Goal: Task Accomplishment & Management: Complete application form

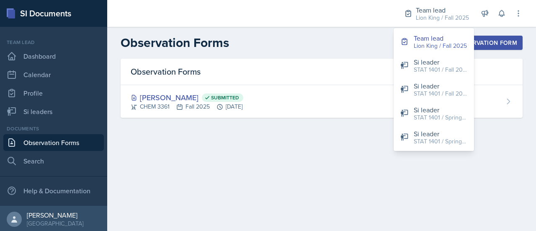
drag, startPoint x: 0, startPoint y: 0, endPoint x: 334, endPoint y: 156, distance: 369.0
click at [334, 156] on main "Observation Forms New Observation Form Observation Forms [PERSON_NAME] Submitte…" at bounding box center [321, 129] width 429 height 204
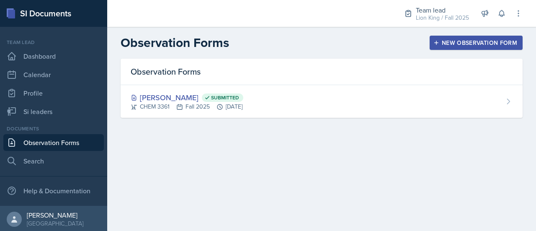
click at [494, 41] on div "New Observation Form" at bounding box center [476, 42] width 82 height 7
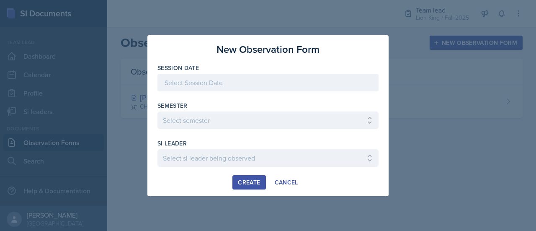
click at [350, 83] on div at bounding box center [268, 83] width 221 height 18
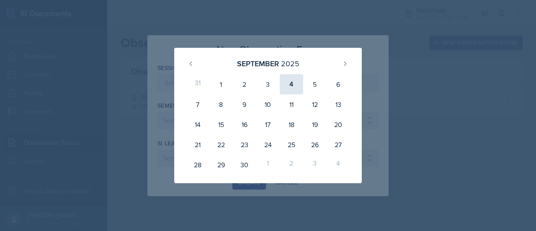
click at [296, 87] on div "4" at bounding box center [291, 84] width 23 height 20
type input "[DATE]"
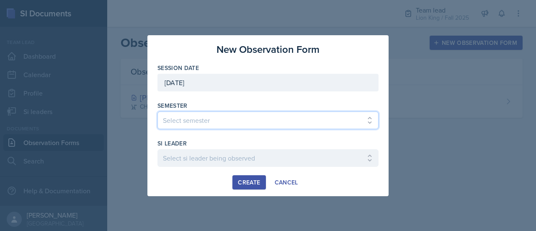
click at [267, 119] on select "Select semester All Spring 2021 Summer 2021 Spring 2022 Fall 2020 Fall 2021 Fal…" at bounding box center [268, 120] width 221 height 18
select select "2bed604d-1099-4043-b1bc-2365e8740244"
click at [158, 111] on select "Select semester All Spring 2021 Summer 2021 Spring 2022 Fall 2020 Fall 2021 Fal…" at bounding box center [268, 120] width 221 height 18
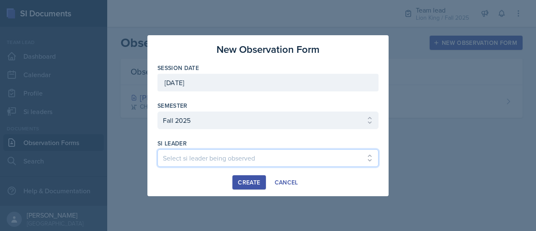
click at [293, 157] on select "Select si leader being observed [PERSON_NAME] / CHEM 1211 / Demon SI of [GEOGRA…" at bounding box center [268, 158] width 221 height 18
select select "b5896bed-e662-4104-9382-e39c6da023ac"
click at [158, 149] on select "Select si leader being observed [PERSON_NAME] / CHEM 1211 / Demon SI of [GEOGRA…" at bounding box center [268, 158] width 221 height 18
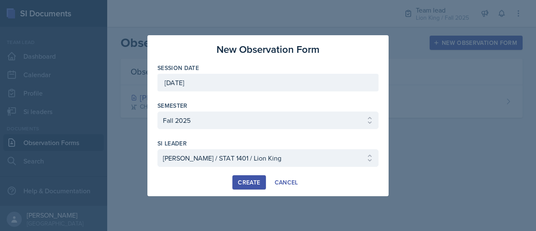
click at [259, 179] on div "Create" at bounding box center [249, 182] width 22 height 7
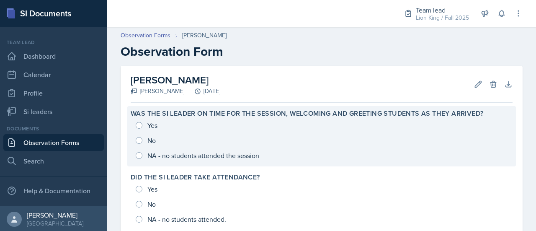
click at [139, 124] on div "Yes No NA - no students attended the session" at bounding box center [322, 140] width 382 height 45
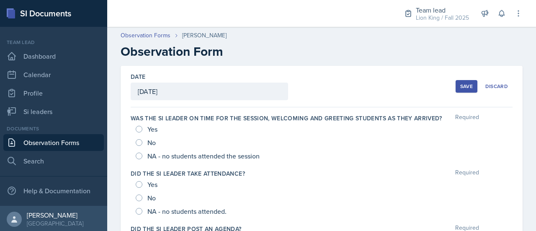
click at [143, 127] on div "Yes" at bounding box center [147, 128] width 23 height 13
click at [140, 127] on input "Yes" at bounding box center [139, 129] width 7 height 7
radio input "true"
click at [462, 85] on div "Save" at bounding box center [467, 86] width 13 height 7
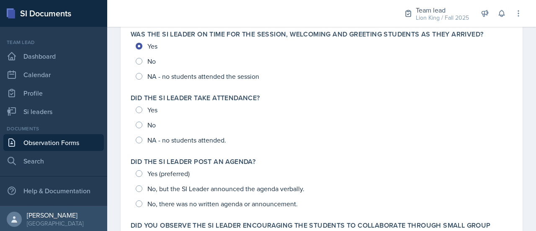
scroll to position [80, 0]
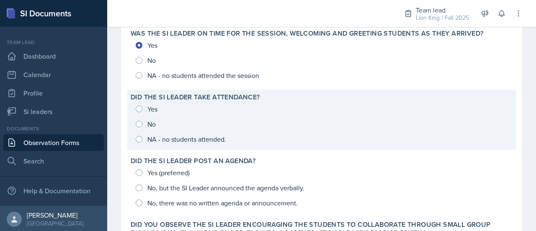
click at [139, 110] on div "Yes No NA - no students attended." at bounding box center [322, 123] width 382 height 45
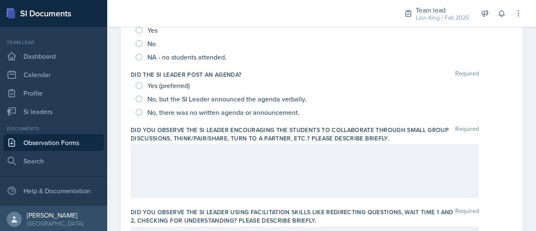
scroll to position [0, 0]
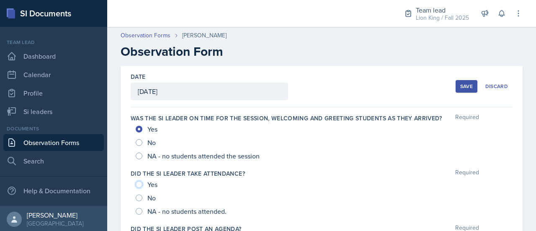
click at [140, 184] on input "Yes" at bounding box center [139, 184] width 7 height 7
radio input "true"
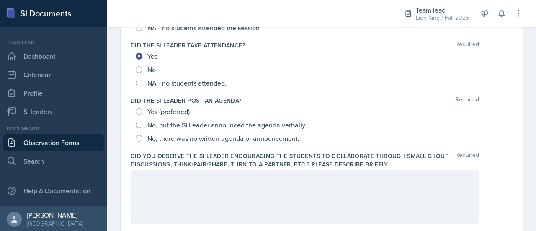
scroll to position [132, 0]
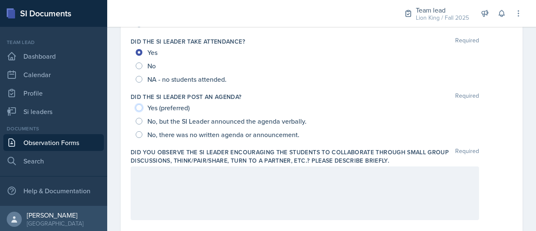
click at [140, 107] on input "Yes (preferred)" at bounding box center [139, 107] width 7 height 7
radio input "true"
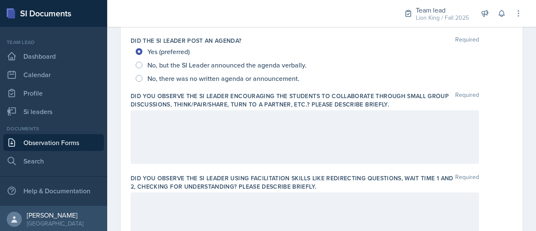
scroll to position [189, 0]
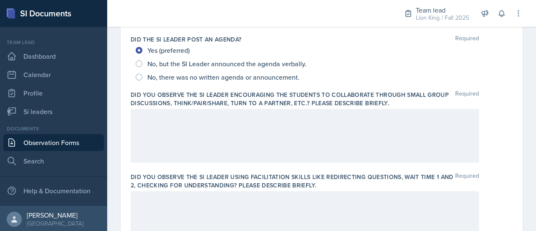
click at [402, 124] on div at bounding box center [305, 136] width 349 height 54
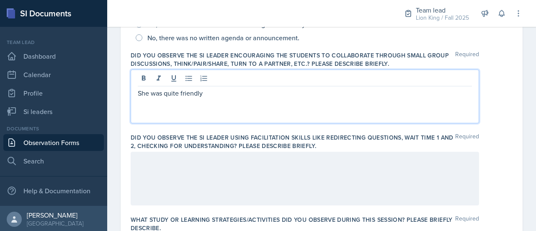
scroll to position [229, 0]
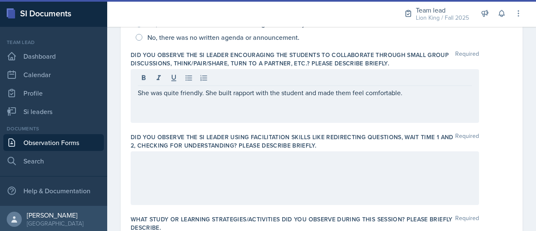
click at [137, 94] on div "She was quite friendly. She built rapport with the student and made them feel c…" at bounding box center [305, 96] width 349 height 54
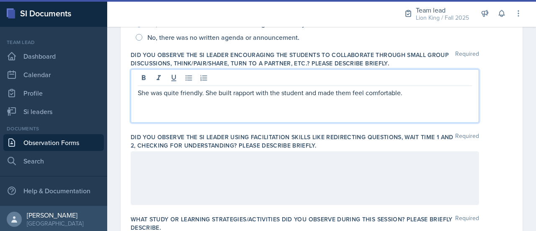
click at [139, 91] on p "She was quite friendly. She built rapport with the student and made them feel c…" at bounding box center [305, 93] width 334 height 10
click at [407, 92] on p "She was quite friendly. She built rapport with the student and made them feel c…" at bounding box center [305, 93] width 334 height 10
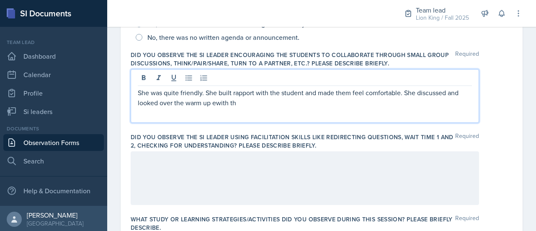
click at [246, 103] on p "She was quite friendly. She built rapport with the student and made them feel c…" at bounding box center [305, 98] width 334 height 20
click at [348, 170] on div at bounding box center [305, 178] width 349 height 54
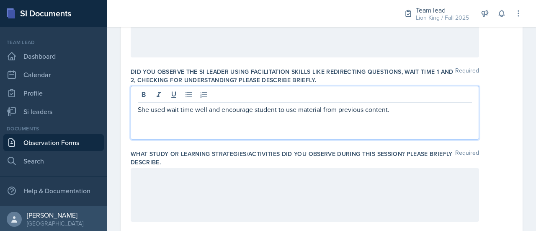
scroll to position [295, 0]
click at [207, 110] on p "She used wait time well and encourage student to use material from previous con…" at bounding box center [305, 109] width 334 height 10
click at [220, 110] on p "She used wait time well. and encourage student to use material from previous co…" at bounding box center [305, 109] width 334 height 10
click at [210, 109] on p "She used wait time well. She encourage student to use material from previous co…" at bounding box center [305, 109] width 334 height 10
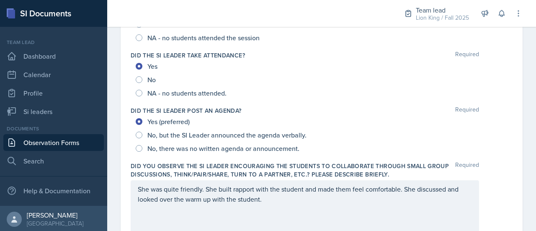
scroll to position [161, 0]
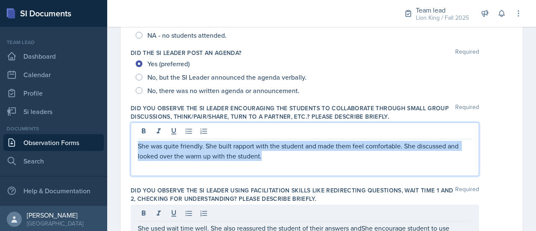
drag, startPoint x: 265, startPoint y: 160, endPoint x: 128, endPoint y: 142, distance: 138.2
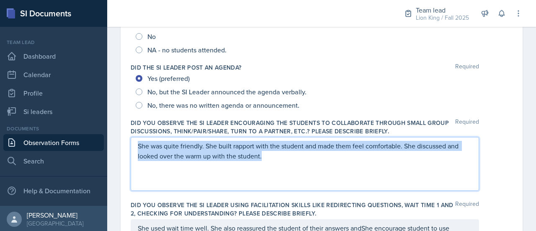
copy p "She was quite friendly. She built rapport with the student and made them feel c…"
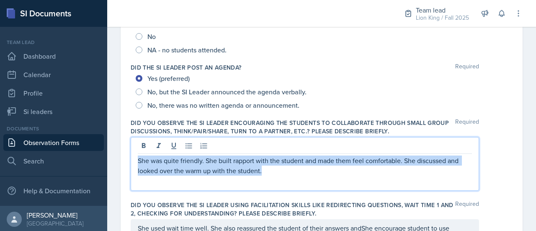
scroll to position [176, 0]
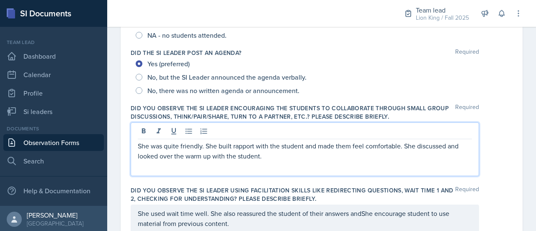
click at [328, 46] on div "Did the SI Leader post an agenda? Required Yes (preferred) No, but the SI Leade…" at bounding box center [322, 72] width 382 height 55
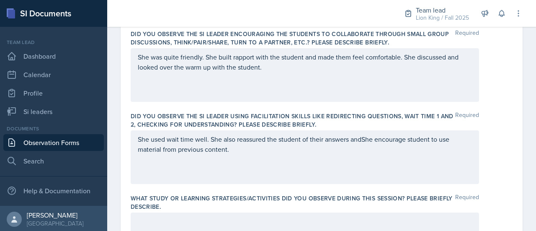
scroll to position [254, 0]
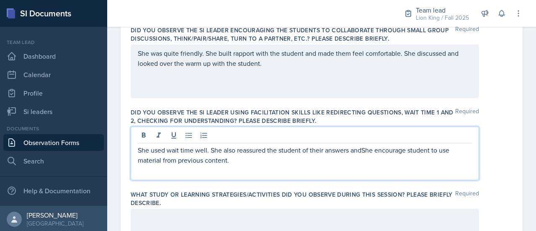
click at [362, 145] on p "She used wait time well. She also reassured the student of their answers andShe…" at bounding box center [305, 155] width 334 height 20
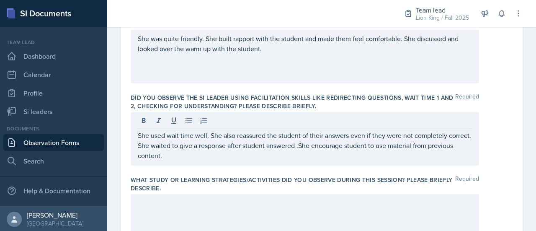
drag, startPoint x: 264, startPoint y: 59, endPoint x: 134, endPoint y: 39, distance: 132.2
click at [134, 39] on div "She was quite friendly. She built rapport with the student and made them feel c…" at bounding box center [305, 57] width 349 height 54
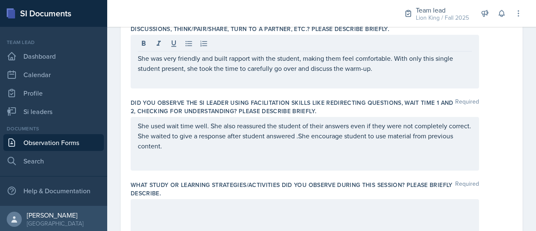
scroll to position [265, 0]
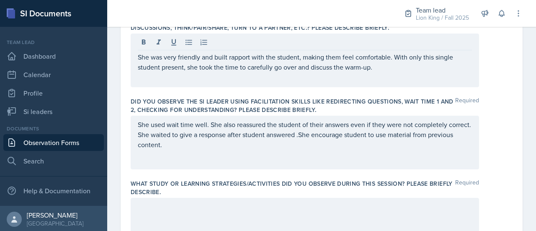
click at [210, 154] on div "She used wait time well. She also reassured the student of their answers even i…" at bounding box center [305, 143] width 349 height 54
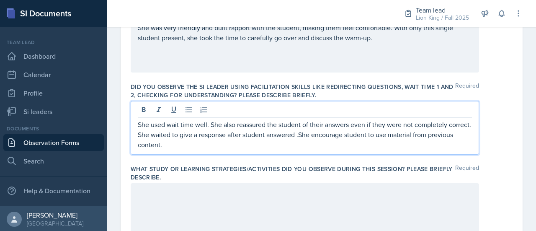
click at [207, 147] on p "She used wait time well. She also reassured the student of their answers even i…" at bounding box center [305, 134] width 334 height 30
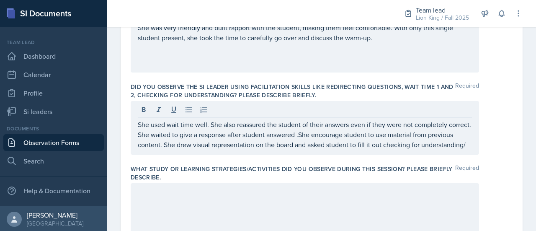
drag, startPoint x: 195, startPoint y: 161, endPoint x: 124, endPoint y: 126, distance: 79.1
click at [124, 126] on div "Date [DATE] [DATE] 31 1 2 3 4 5 6 7 8 9 10 11 12 13 14 15 16 17 18 19 20 21 22 …" at bounding box center [322, 193] width 402 height 814
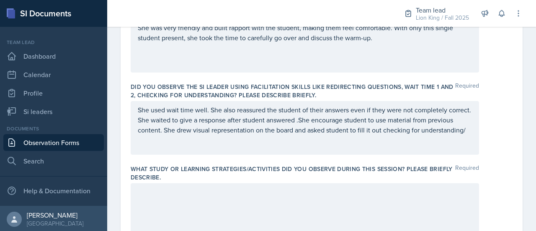
click at [187, 144] on div "She used wait time well. She also reassured the student of their answers even i…" at bounding box center [305, 128] width 349 height 54
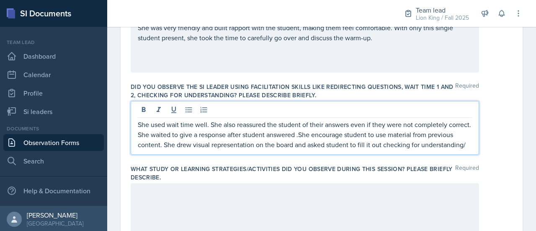
scroll to position [294, 0]
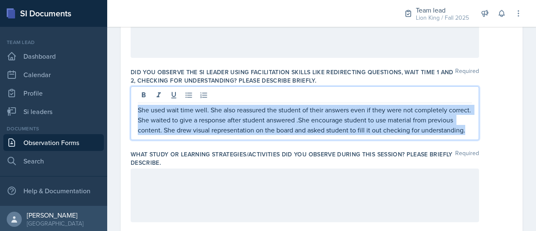
drag, startPoint x: 187, startPoint y: 144, endPoint x: 135, endPoint y: 111, distance: 61.6
click at [135, 111] on div "She used wait time well. She also reassured the student of their answers even i…" at bounding box center [305, 113] width 349 height 54
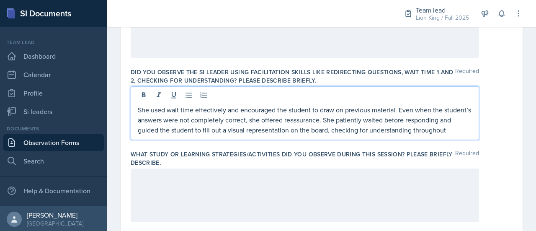
click at [334, 110] on p "She used wait time effectively and encouraged the student to draw on previous m…" at bounding box center [305, 120] width 334 height 30
click at [343, 110] on p "She used wait time effectively and encouraged the student to refer on previous …" at bounding box center [305, 120] width 334 height 30
click at [333, 111] on p "She used wait time effectively and encouraged the student to referto previous m…" at bounding box center [305, 120] width 334 height 30
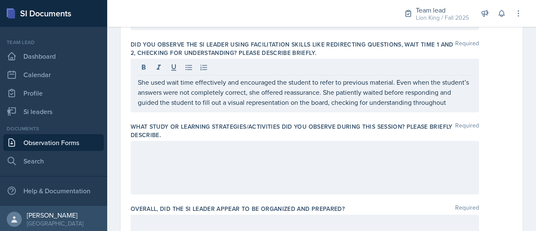
scroll to position [324, 0]
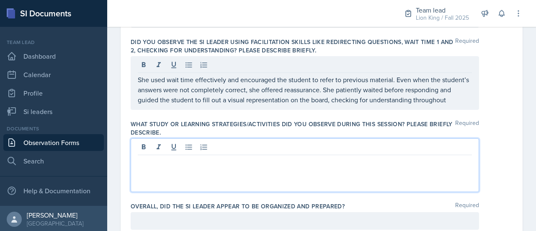
click at [244, 157] on p at bounding box center [305, 162] width 334 height 10
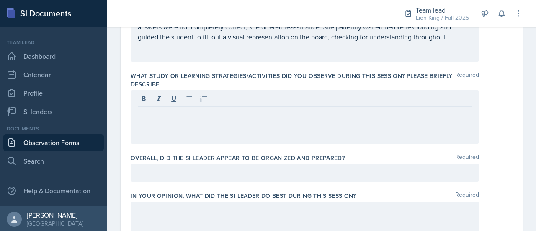
scroll to position [383, 0]
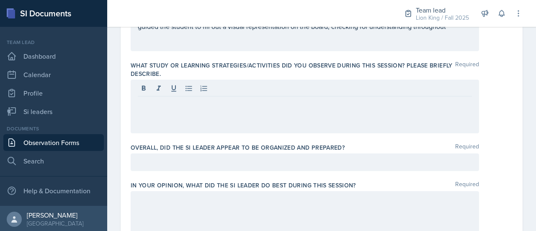
click at [315, 168] on div at bounding box center [305, 162] width 349 height 18
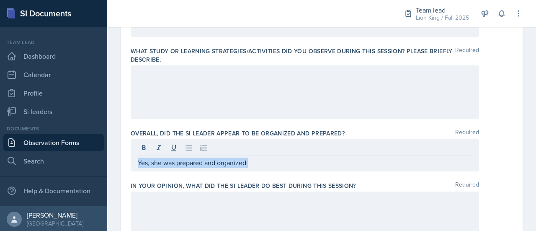
drag, startPoint x: 529, startPoint y: 158, endPoint x: 530, endPoint y: 141, distance: 16.8
click at [530, 141] on main "Observation Forms [PERSON_NAME] Observation Form Date [DATE] [DATE] 31 1 2 3 4 …" at bounding box center [321, 129] width 429 height 204
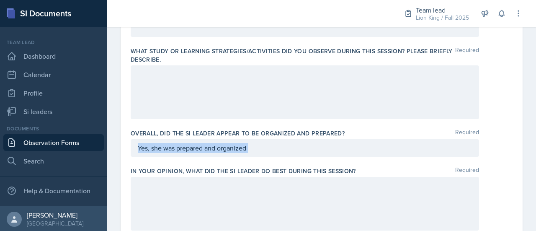
click at [520, 139] on div "Date [DATE] [DATE] 31 1 2 3 4 5 6 7 8 9 10 11 12 13 14 15 16 17 18 19 20 21 22 …" at bounding box center [321, 85] width 429 height 834
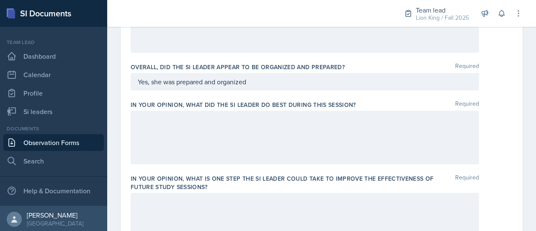
scroll to position [462, 0]
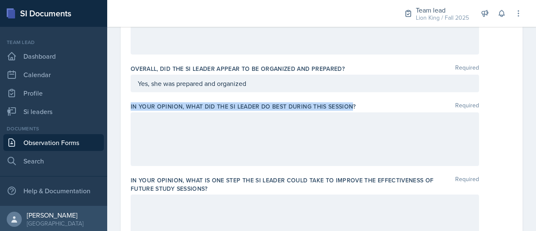
drag, startPoint x: 131, startPoint y: 104, endPoint x: 351, endPoint y: 104, distance: 220.5
click at [351, 104] on label "In your opinion, what did the SI Leader do BEST during this session?" at bounding box center [243, 106] width 225 height 8
copy label "In your opinion, what did the SI Leader do BEST during this session"
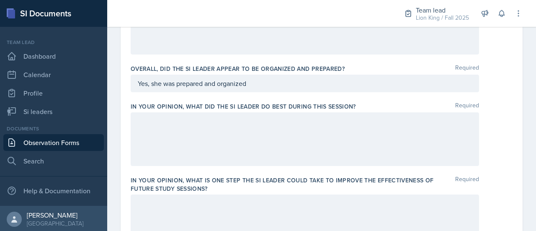
click at [165, 134] on div at bounding box center [305, 139] width 349 height 54
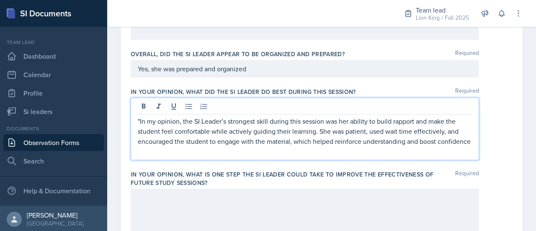
click at [138, 117] on p ""In my opinion, the SI Leader’s strongest skill during this session was her abi…" at bounding box center [305, 131] width 334 height 30
drag, startPoint x: 186, startPoint y: 120, endPoint x: 127, endPoint y: 111, distance: 59.7
click at [127, 111] on div "Date [DATE] [DATE] 31 1 2 3 4 5 6 7 8 9 10 11 12 13 14 15 16 17 18 19 20 21 22 …" at bounding box center [322, 0] width 402 height 823
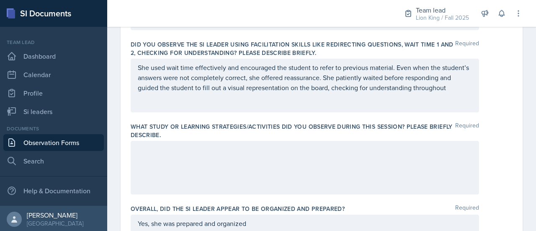
scroll to position [326, 0]
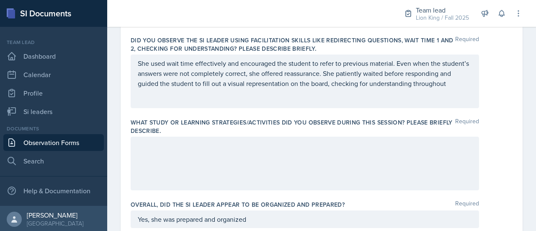
click at [313, 153] on div at bounding box center [305, 164] width 349 height 54
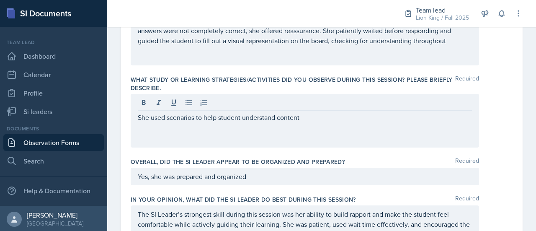
scroll to position [365, 0]
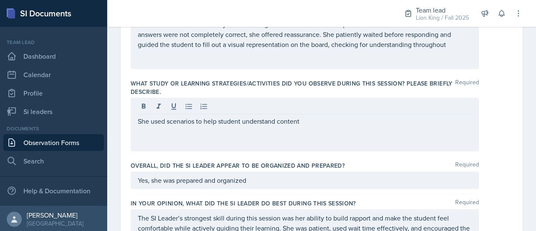
click at [326, 126] on div "She used scenarios to help student understand content" at bounding box center [305, 125] width 349 height 54
click at [325, 122] on p "She used scenarios to help student understand content," at bounding box center [305, 121] width 334 height 10
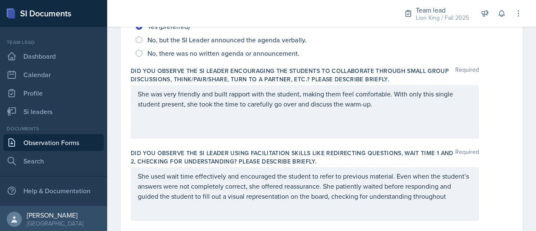
scroll to position [228, 0]
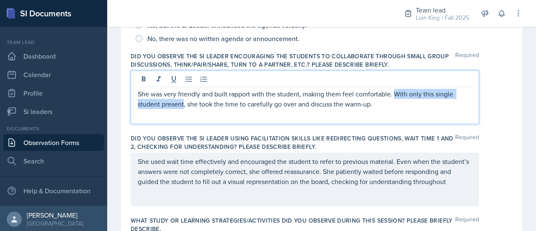
drag, startPoint x: 184, startPoint y: 105, endPoint x: 393, endPoint y: 84, distance: 209.7
click at [393, 84] on div "She was very friendly and built rapport with the student, making them feel comf…" at bounding box center [305, 97] width 349 height 54
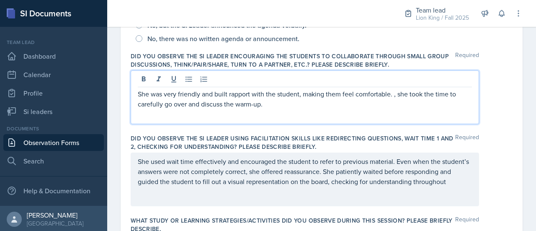
click at [399, 96] on p "She was very friendly and built rapport with the student, making them feel comf…" at bounding box center [305, 99] width 334 height 20
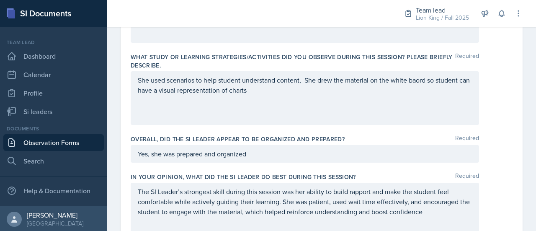
scroll to position [378, 0]
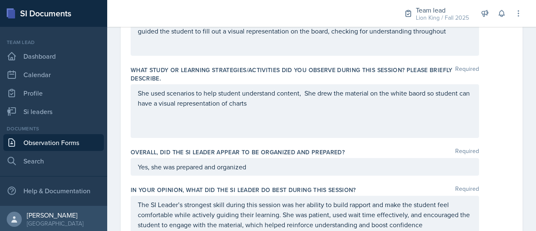
click at [272, 112] on div "She used scenarios to help student understand content, She drew the material on…" at bounding box center [305, 111] width 349 height 54
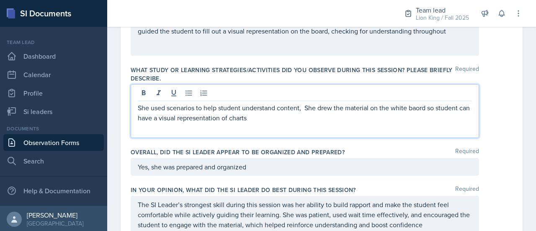
scroll to position [393, 0]
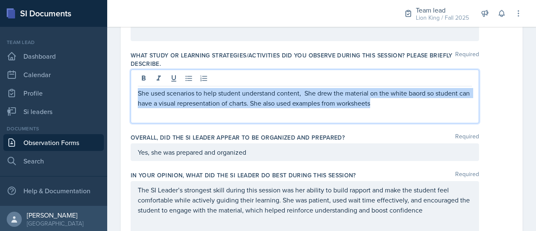
drag, startPoint x: 393, startPoint y: 105, endPoint x: 135, endPoint y: 83, distance: 258.7
click at [135, 83] on div "She used scenarios to help student understand content, She drew the material on…" at bounding box center [305, 97] width 349 height 54
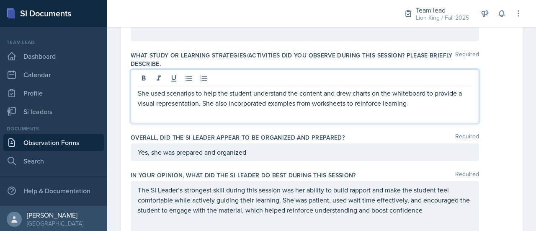
click at [205, 88] on p "She used scenarios to help the student understand the content and drew charts o…" at bounding box center [305, 98] width 334 height 20
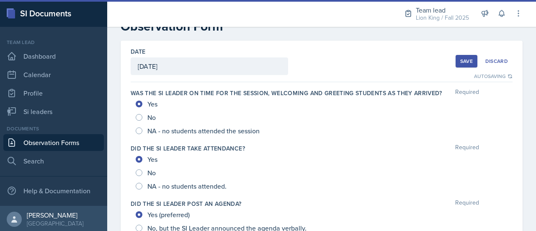
scroll to position [0, 0]
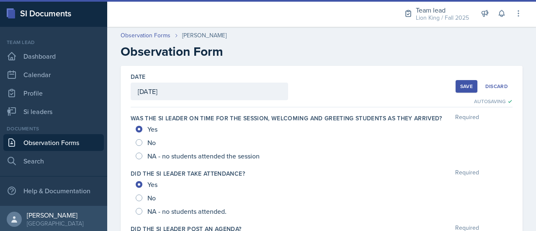
click at [463, 90] on button "Save" at bounding box center [467, 86] width 22 height 13
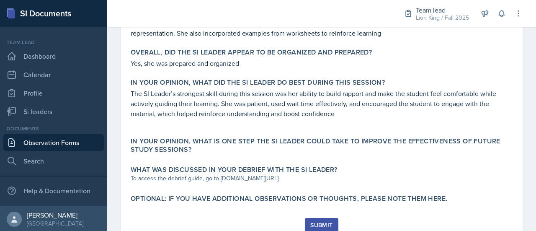
scroll to position [439, 0]
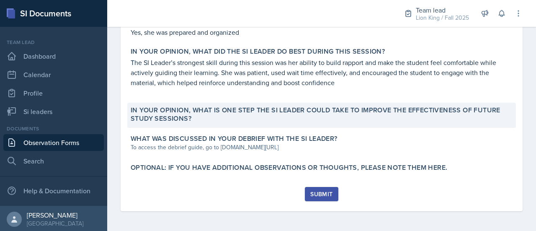
click at [396, 118] on label "In your opinion, what is ONE step the SI Leader could take to improve the effec…" at bounding box center [322, 114] width 382 height 17
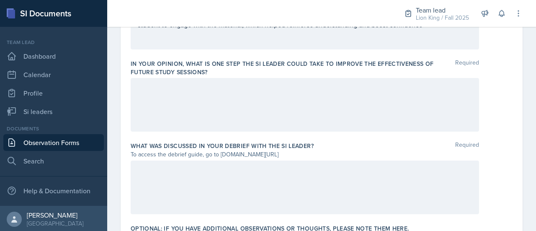
scroll to position [580, 0]
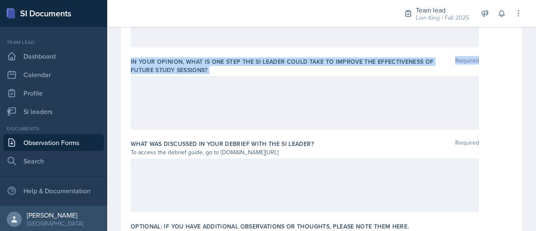
drag, startPoint x: 126, startPoint y: 61, endPoint x: 215, endPoint y: 73, distance: 90.5
copy div "In your opinion, what is ONE step the SI Leader could take to improve the effec…"
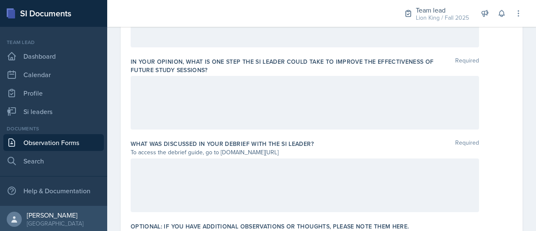
click at [215, 73] on div "In your opinion, what is ONE step the SI Leader could take to improve the effec…" at bounding box center [322, 95] width 382 height 82
click at [209, 96] on div at bounding box center [305, 103] width 349 height 54
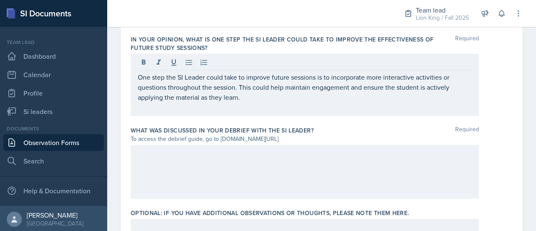
scroll to position [601, 0]
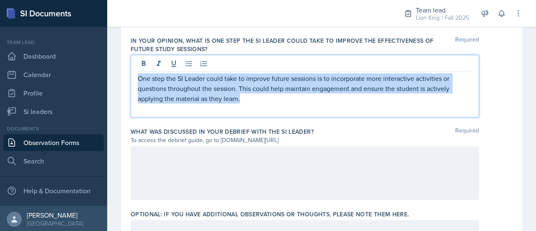
drag, startPoint x: 259, startPoint y: 94, endPoint x: 137, endPoint y: 80, distance: 122.8
click at [137, 80] on div "One step the SI Leader could take to improve future sessions is to incorporate …" at bounding box center [305, 86] width 349 height 62
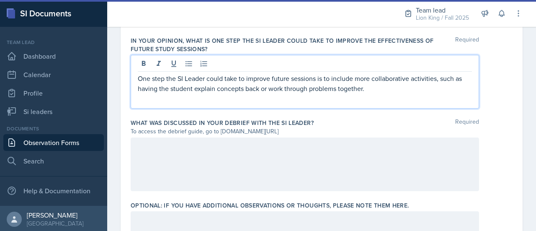
click at [188, 158] on div at bounding box center [305, 164] width 349 height 54
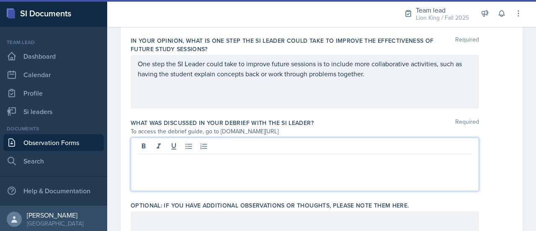
scroll to position [616, 0]
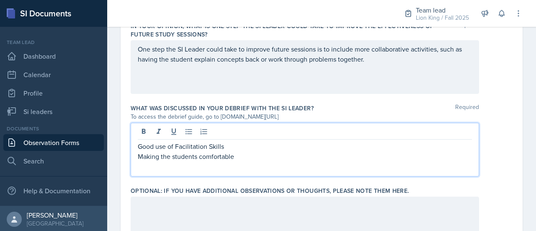
click at [371, 60] on p "One step the SI Leader could take to improve future sessions is to include more…" at bounding box center [305, 54] width 334 height 20
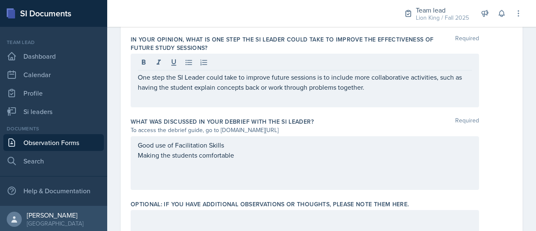
scroll to position [604, 0]
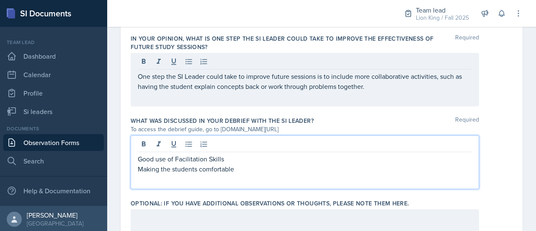
click at [277, 164] on p "Making the students comfortable" at bounding box center [305, 169] width 334 height 10
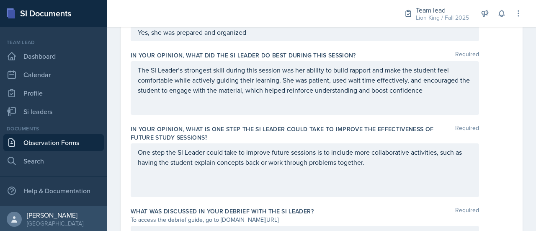
scroll to position [668, 0]
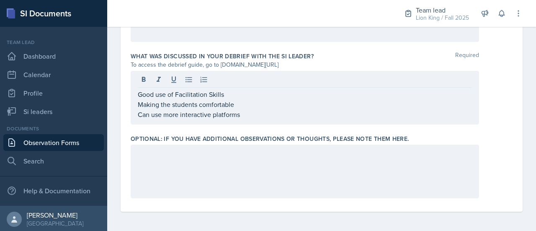
click at [351, 172] on div at bounding box center [305, 172] width 349 height 54
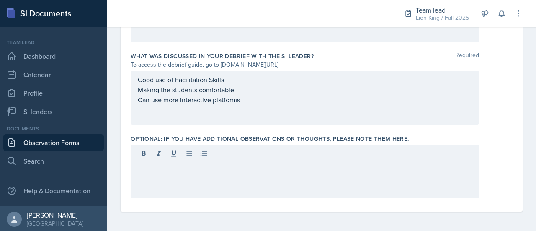
click at [351, 172] on div at bounding box center [305, 172] width 349 height 54
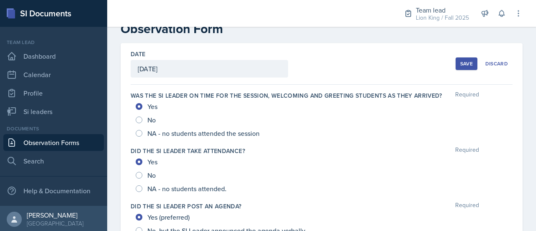
scroll to position [0, 0]
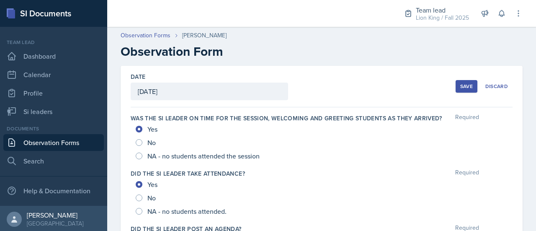
click at [462, 91] on button "Save" at bounding box center [467, 86] width 22 height 13
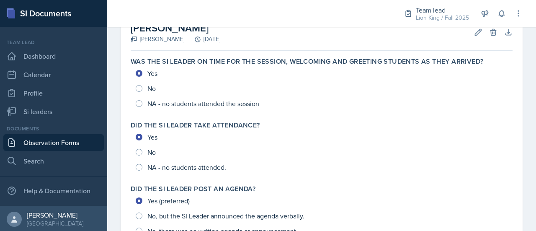
scroll to position [508, 0]
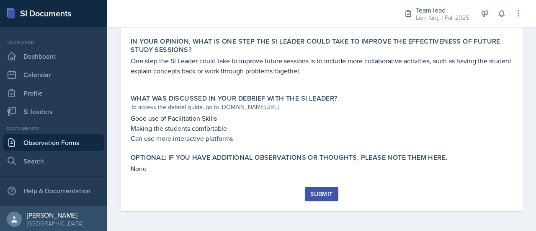
click at [328, 192] on div "Submit" at bounding box center [322, 194] width 22 height 7
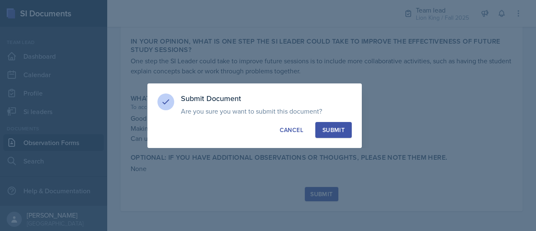
click at [323, 131] on div "Submit" at bounding box center [334, 130] width 22 height 8
radio input "true"
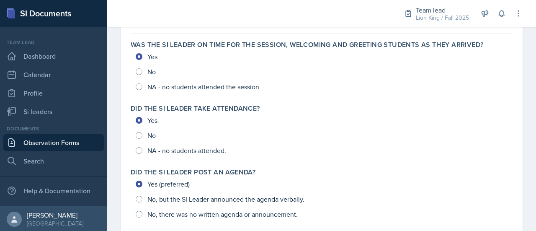
scroll to position [0, 0]
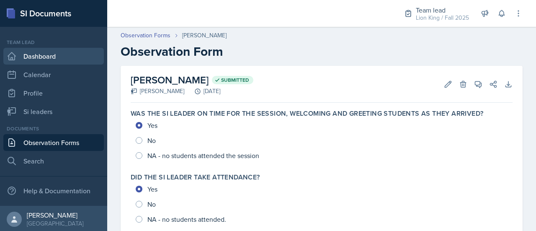
click at [53, 52] on link "Dashboard" at bounding box center [53, 56] width 101 height 17
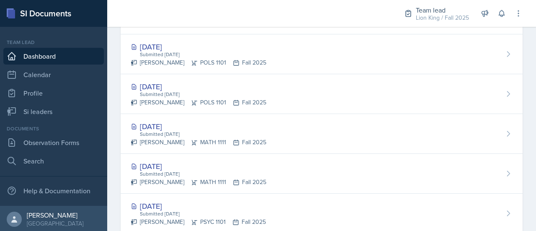
scroll to position [275, 0]
